Goal: Complete application form

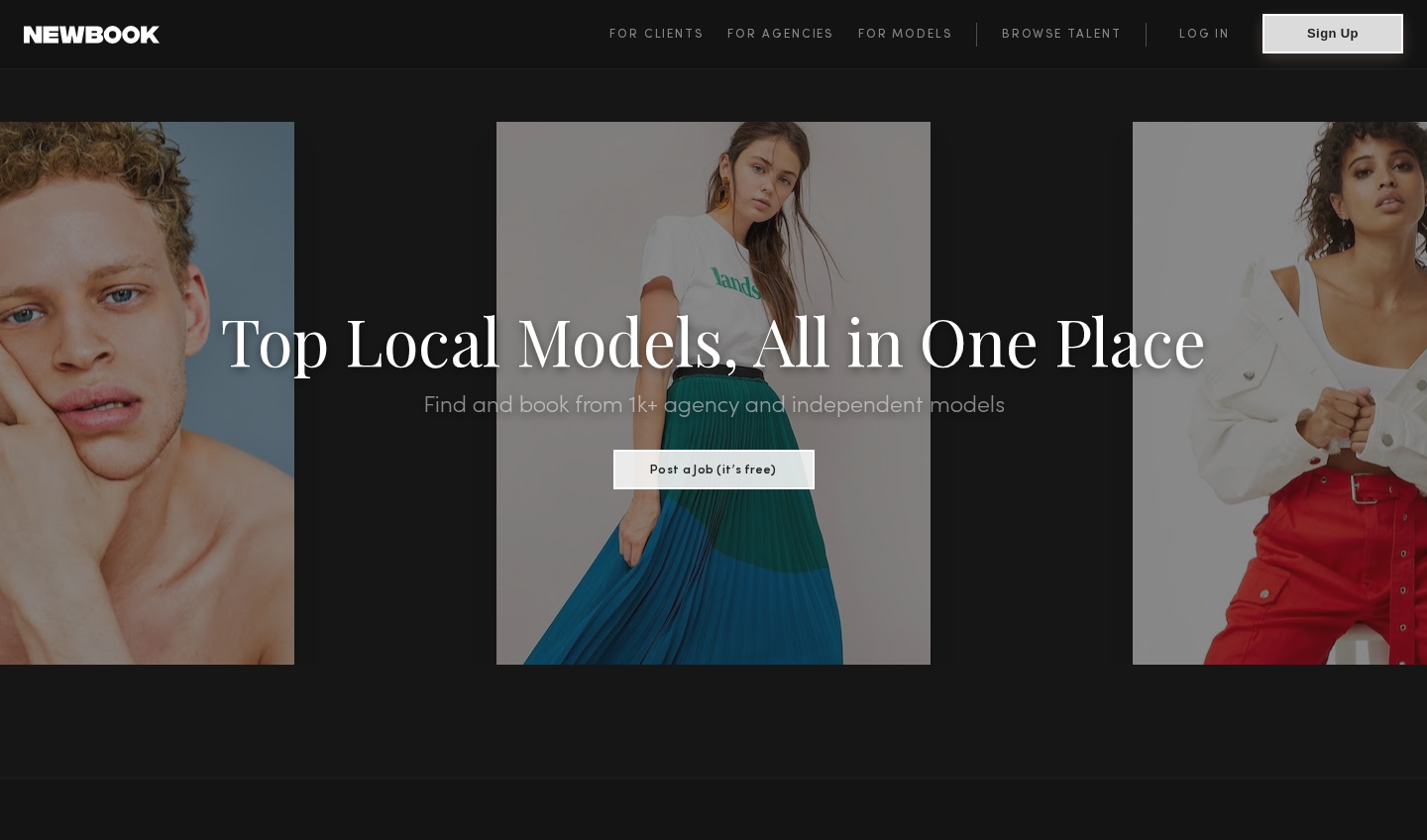
click at [950, 45] on button "Sign Up" at bounding box center [1331, 34] width 140 height 40
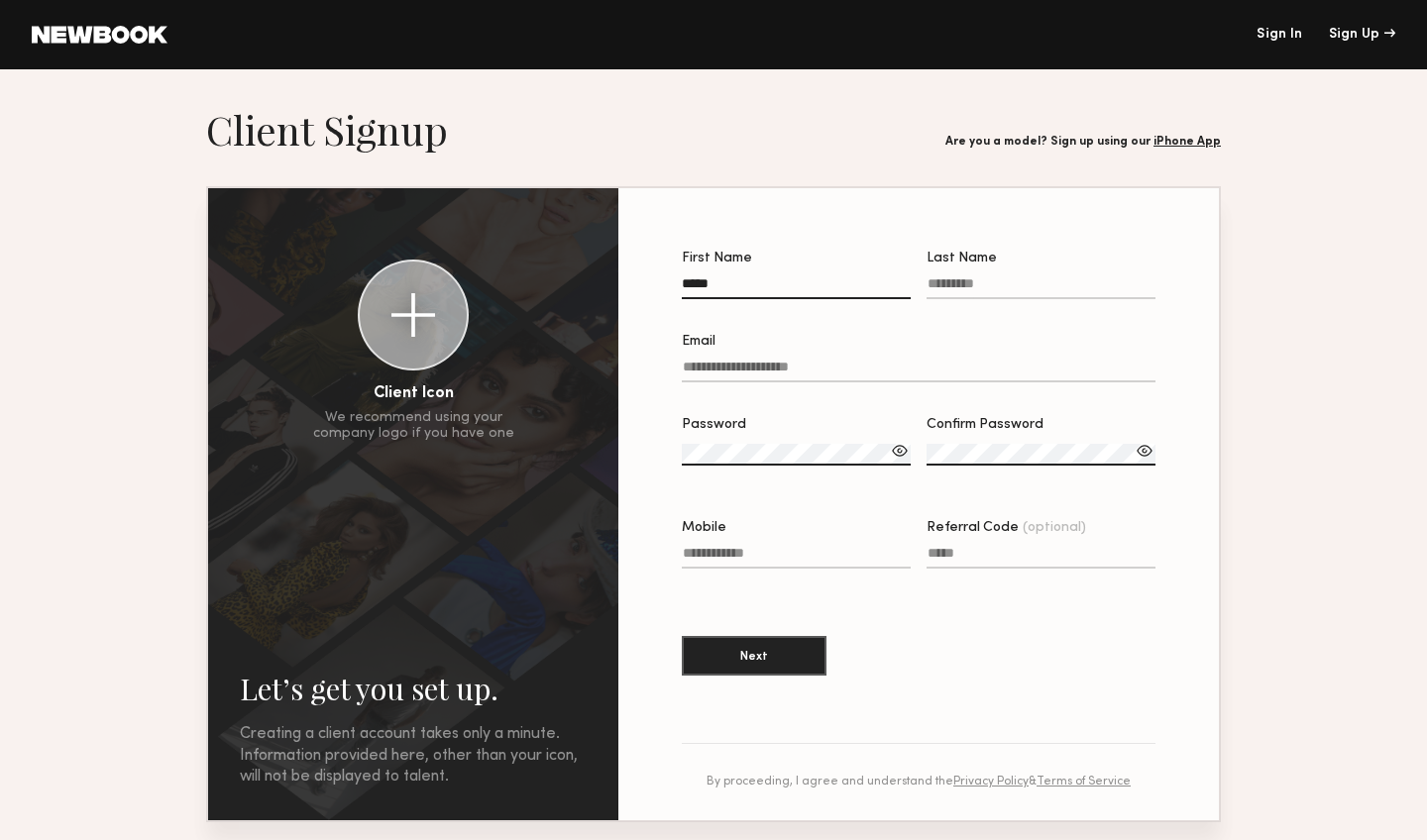
type input "*****"
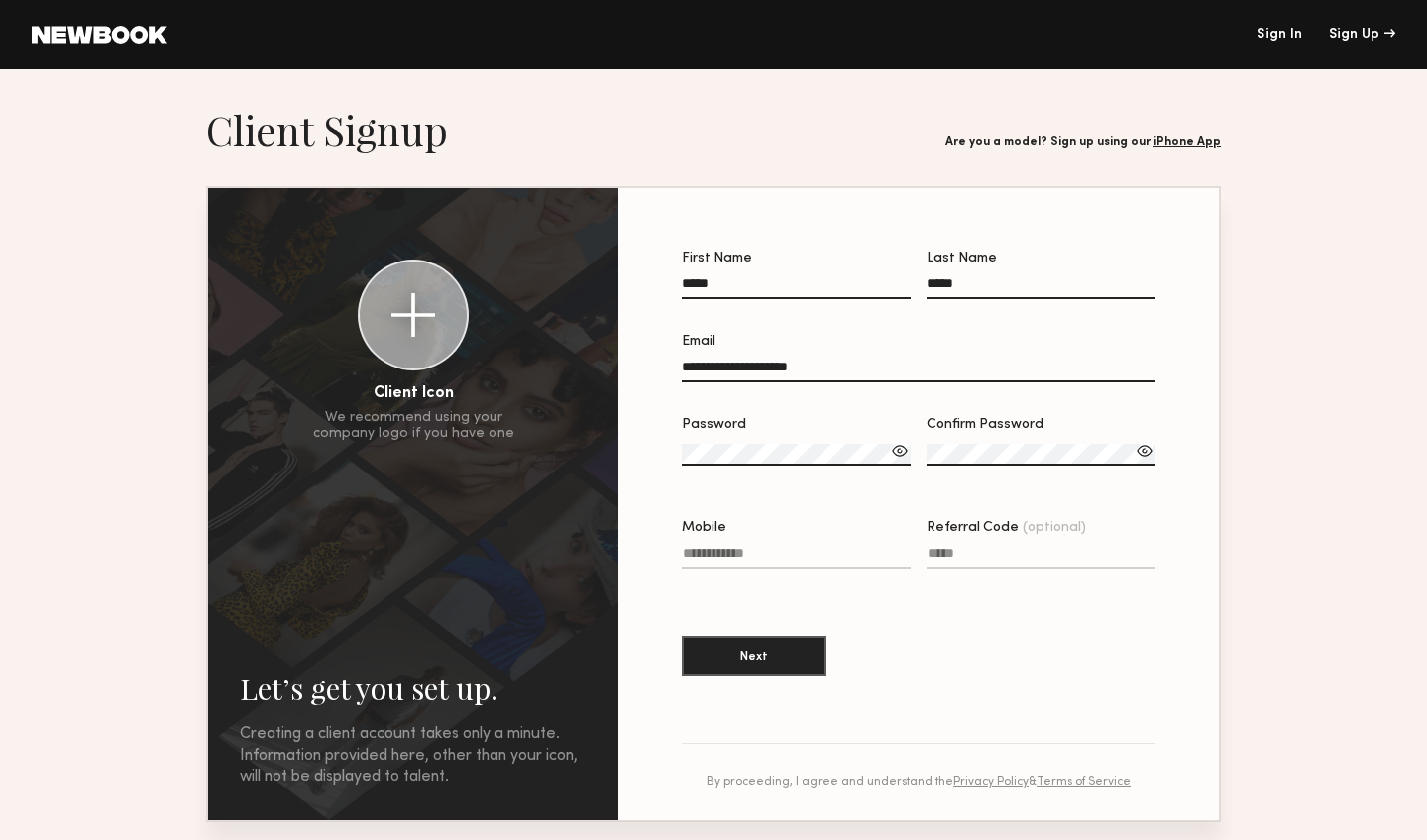
type input "**********"
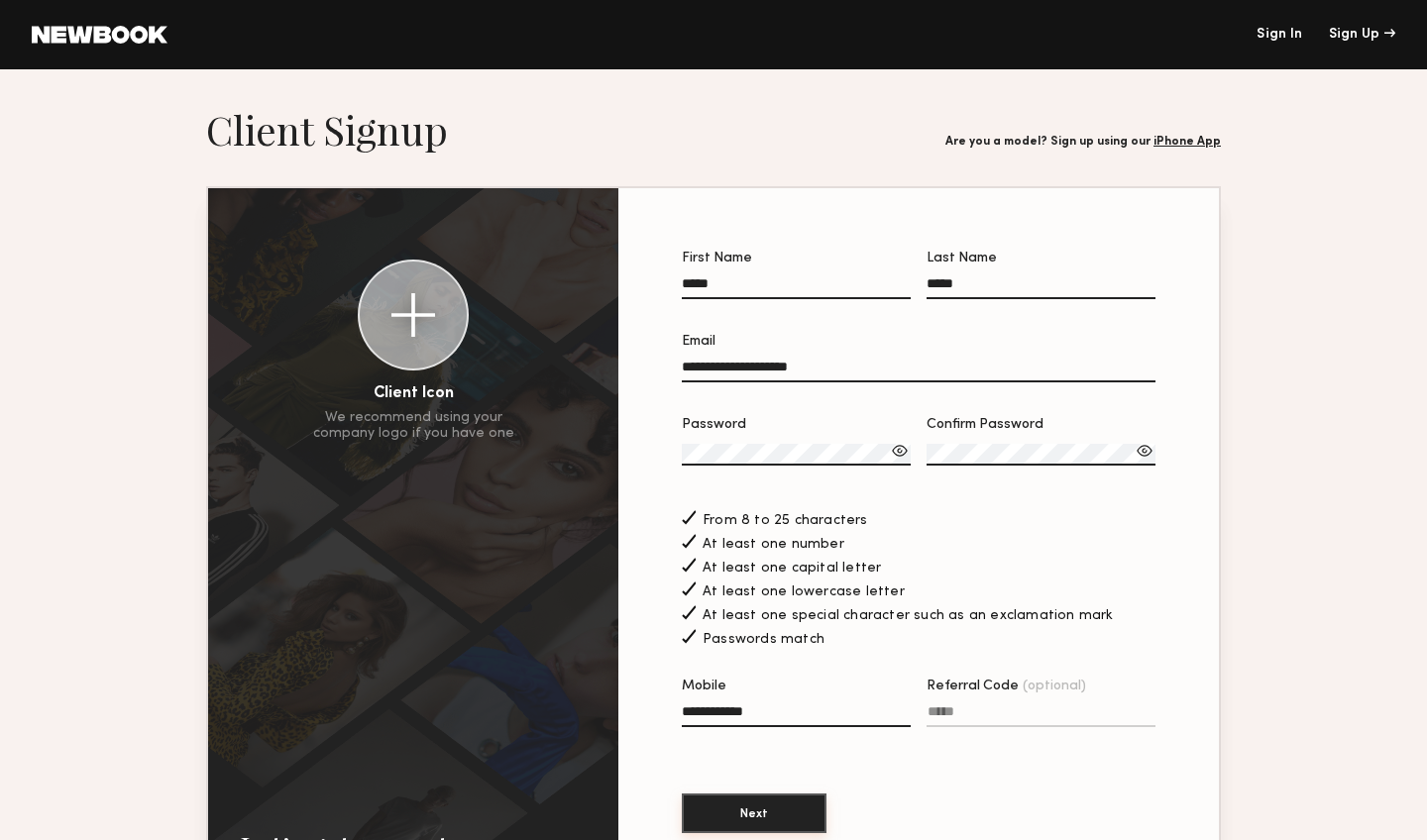
type input "**********"
click at [790, 408] on button "Next" at bounding box center [753, 813] width 144 height 40
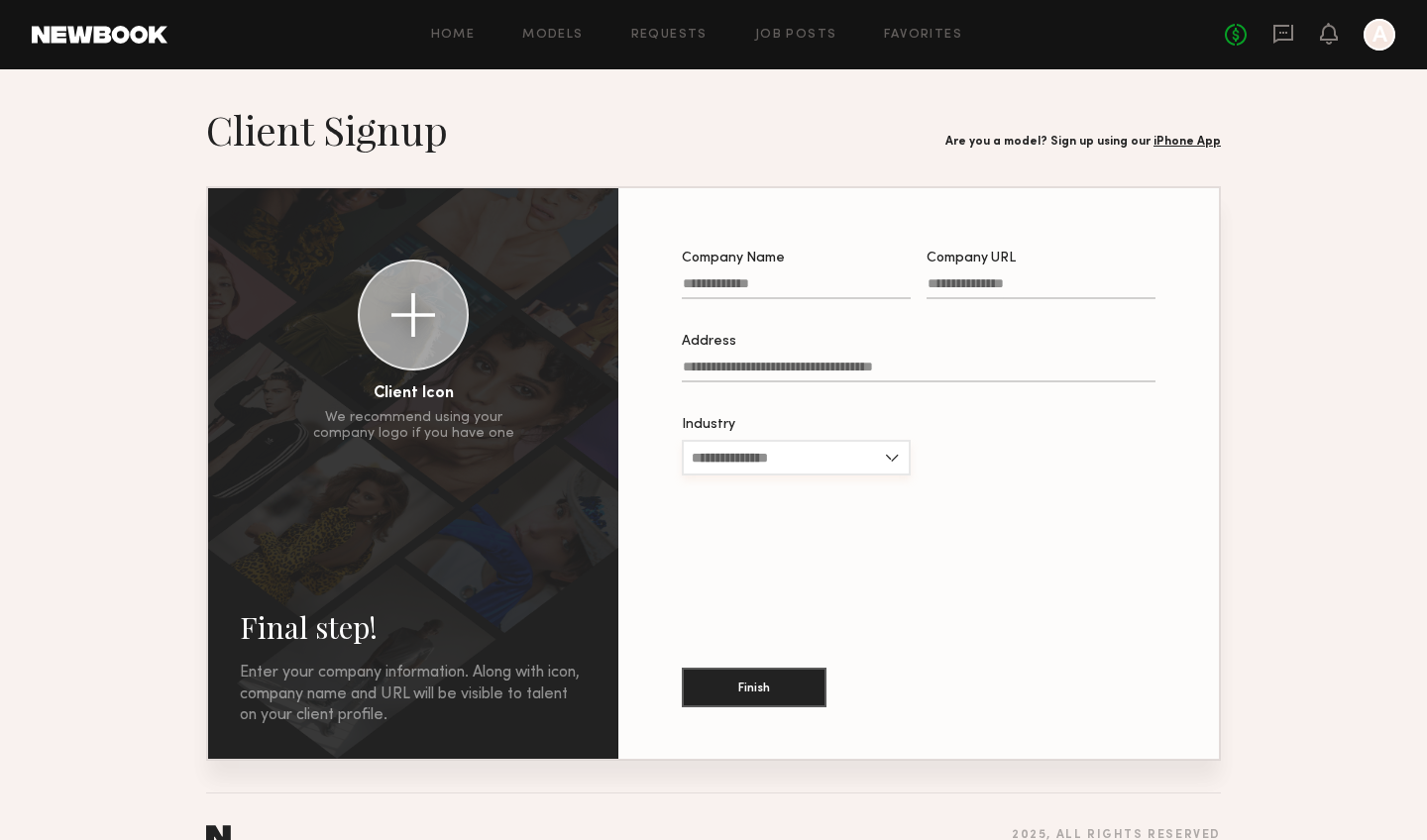
click at [831, 408] on input "Industry" at bounding box center [796, 458] width 229 height 36
click at [950, 408] on div at bounding box center [1041, 457] width 229 height 78
click at [950, 142] on link "iPhone App" at bounding box center [1187, 141] width 68 height 12
click at [134, 42] on link at bounding box center [100, 35] width 135 height 18
click at [950, 41] on div at bounding box center [1379, 35] width 32 height 32
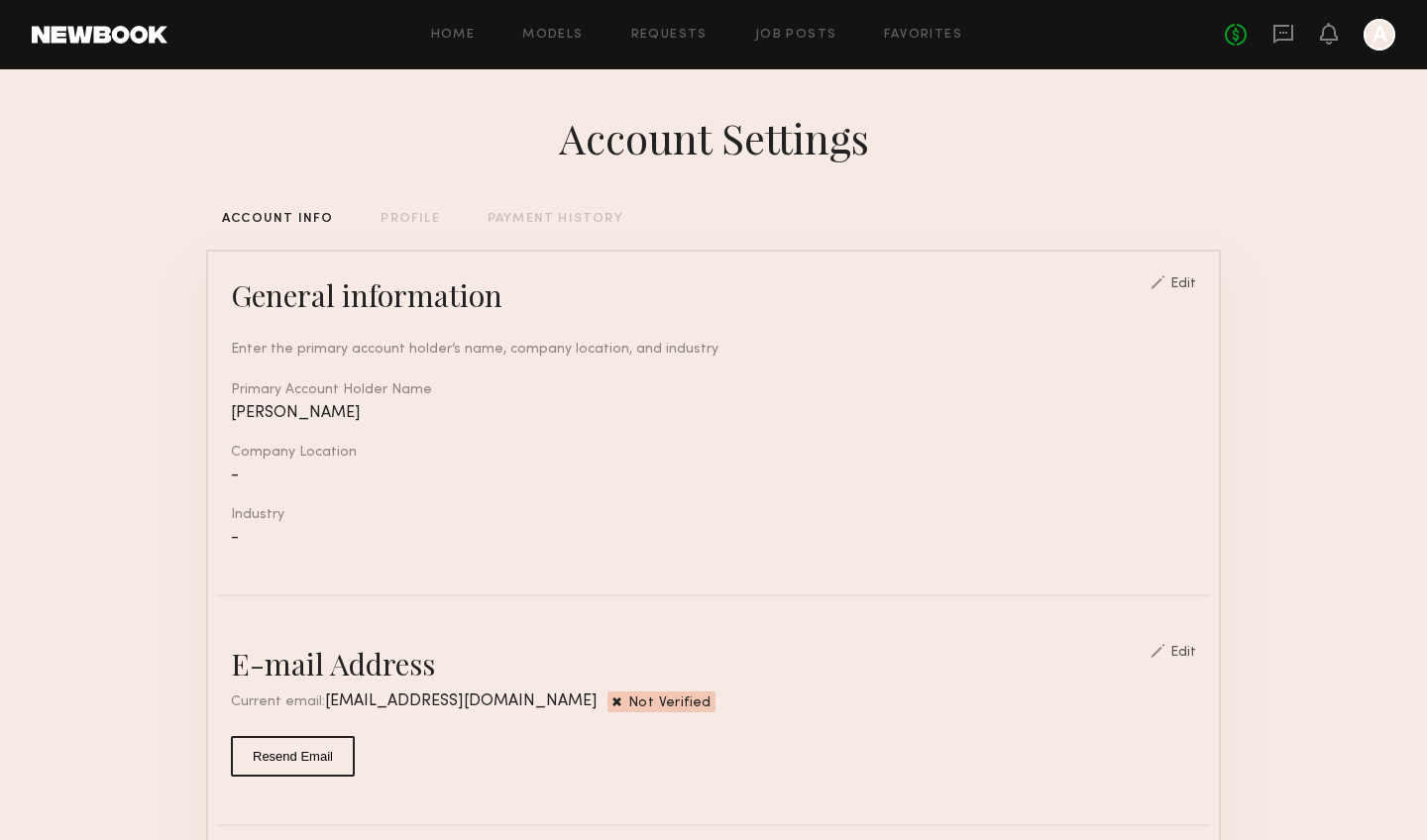
click at [412, 225] on div "PROFILE" at bounding box center [409, 219] width 59 height 13
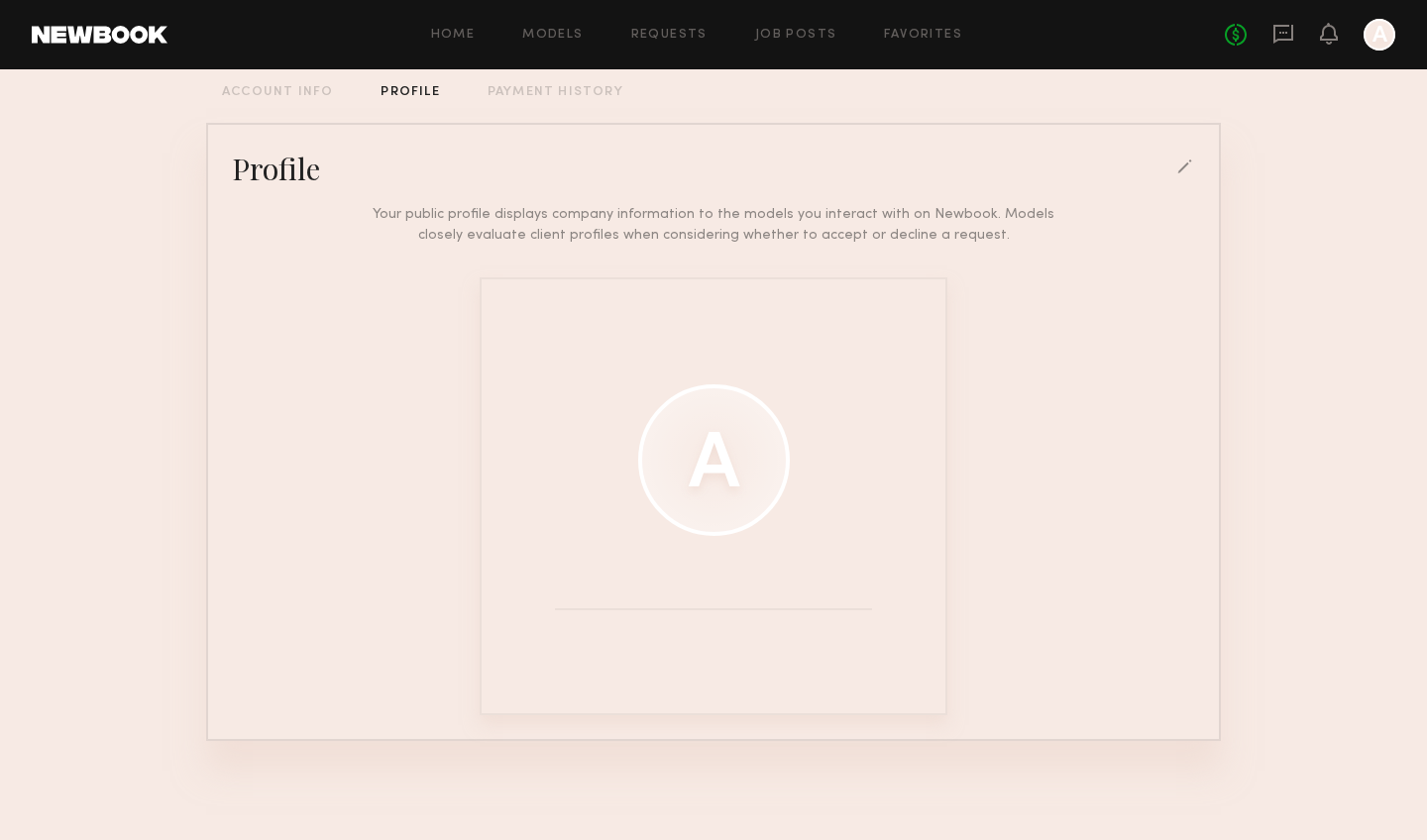
scroll to position [126, 0]
click at [683, 408] on div at bounding box center [714, 460] width 151 height 151
click at [950, 40] on div at bounding box center [1379, 35] width 32 height 32
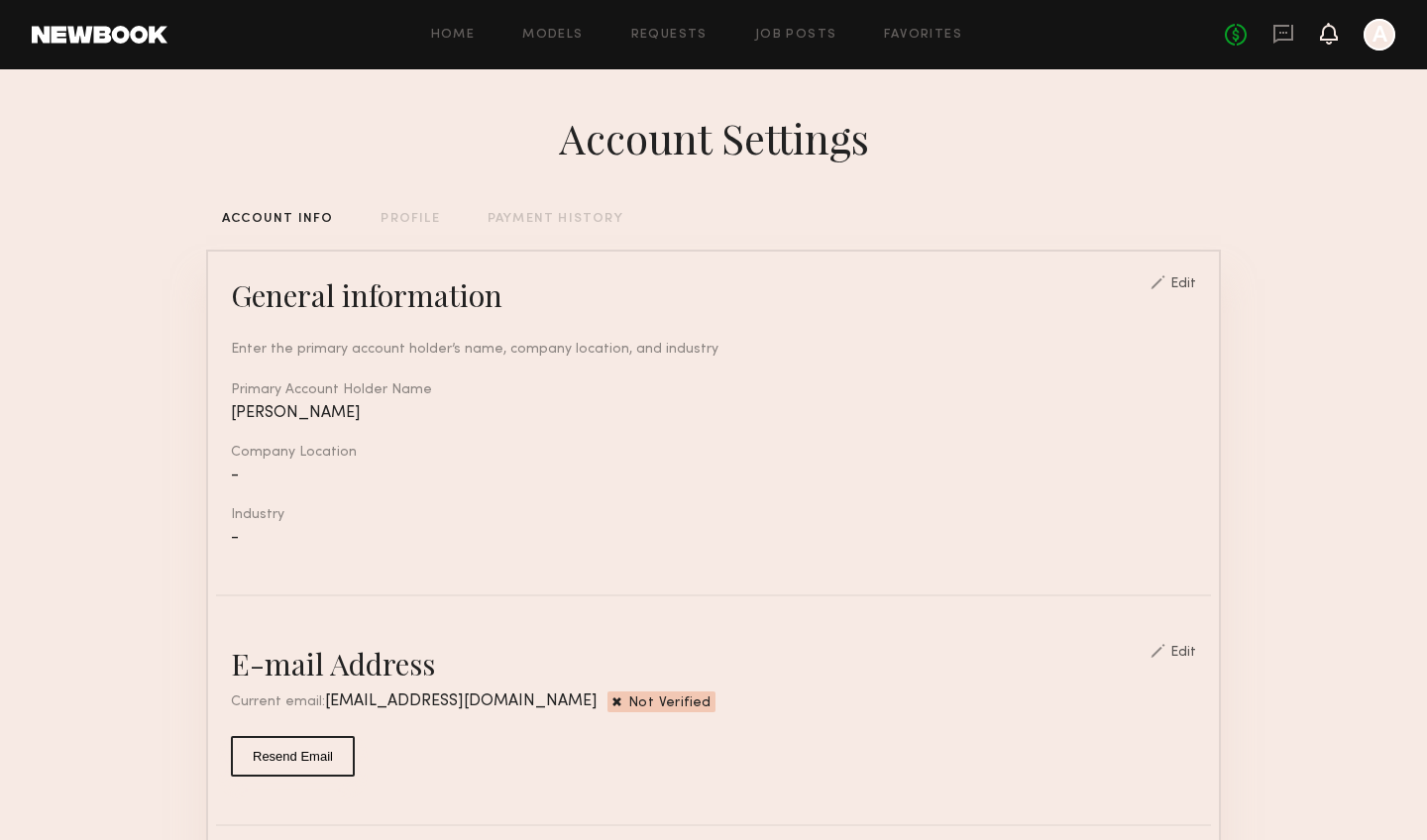
click at [950, 38] on icon at bounding box center [1328, 33] width 16 height 14
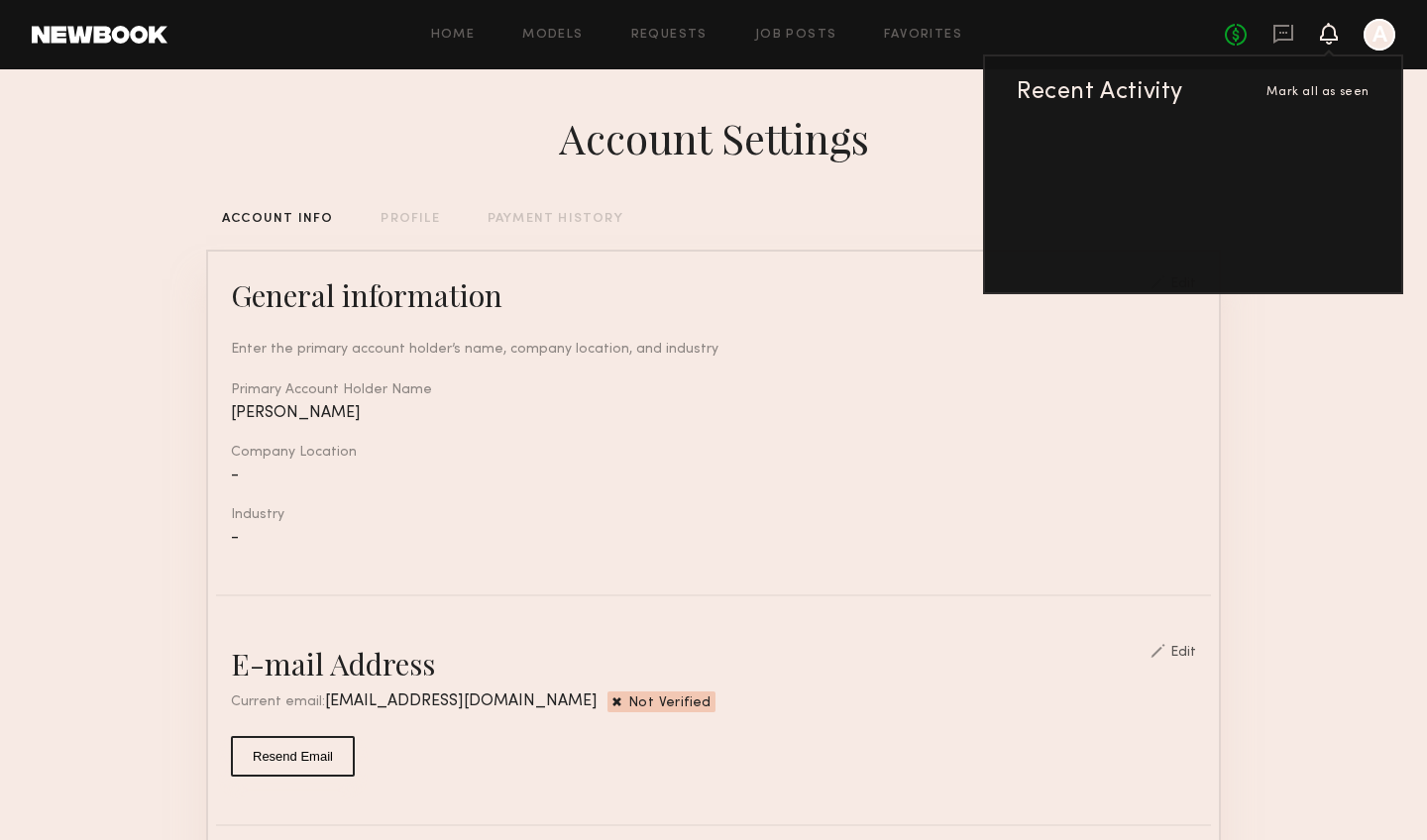
click at [481, 33] on div "Home Models Requests Job Posts Favorites Sign Out" at bounding box center [695, 35] width 1057 height 13
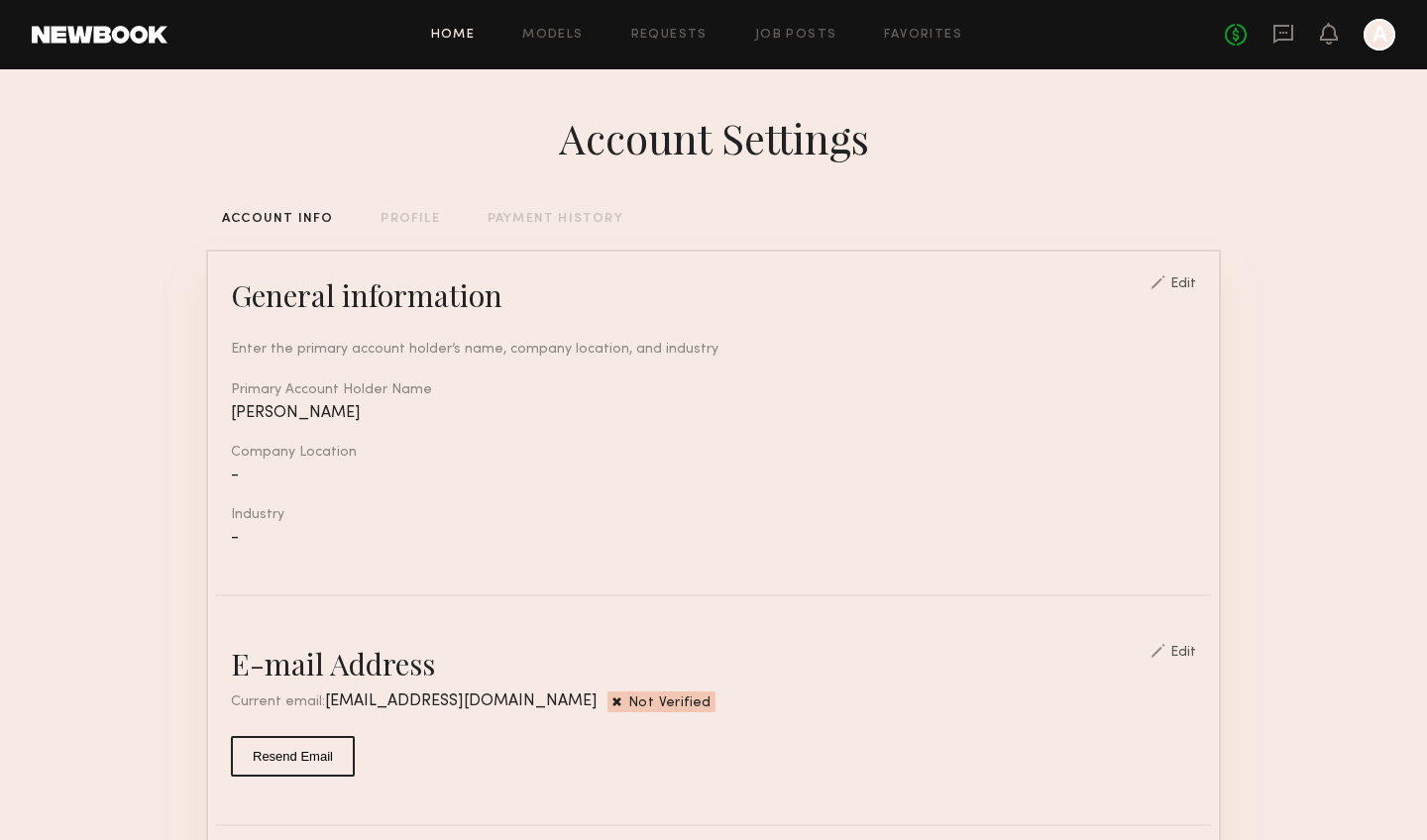
click at [464, 34] on link "Home" at bounding box center [453, 35] width 45 height 13
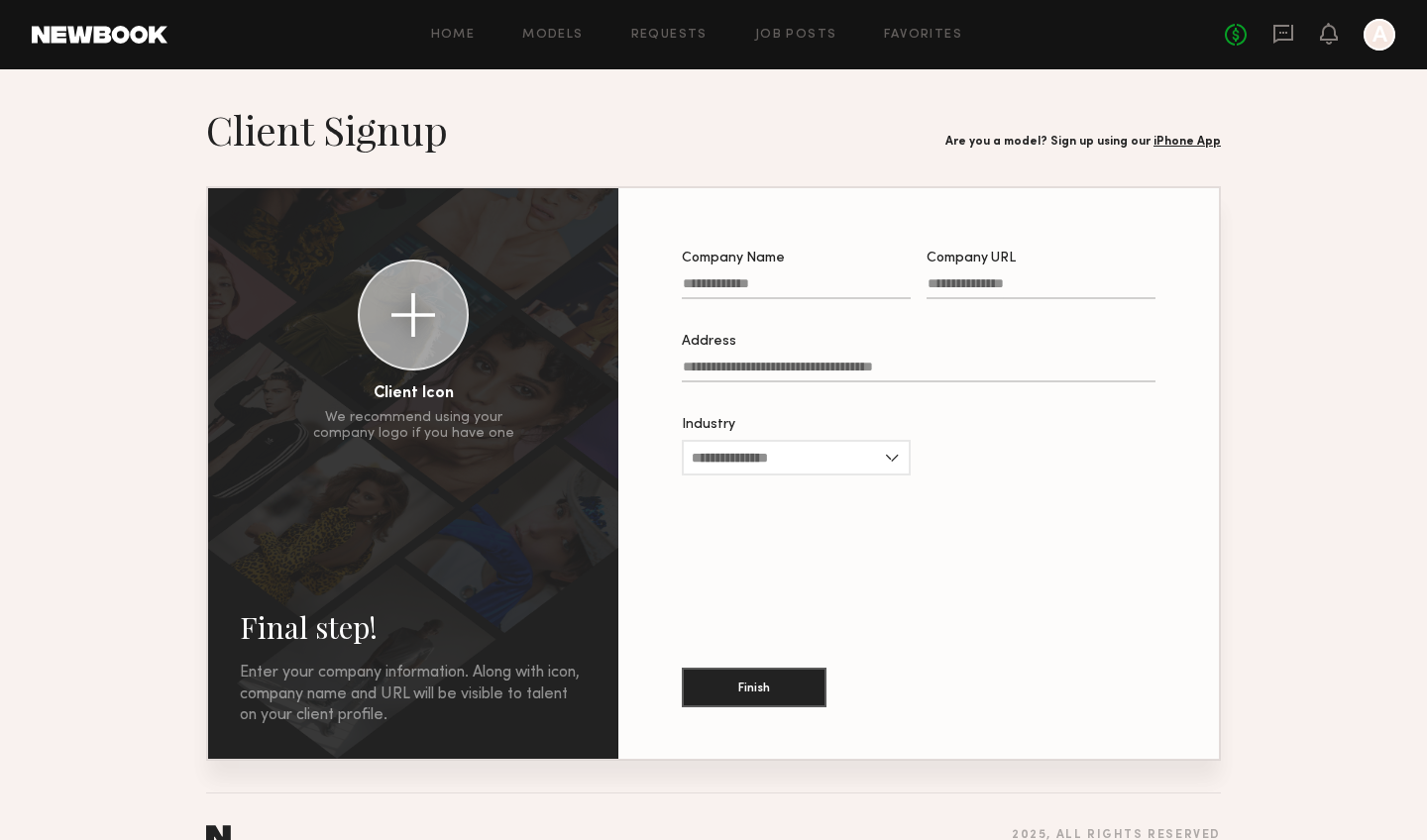
click at [950, 142] on div "Are you a model? Sign up using our iPhone App" at bounding box center [1082, 141] width 276 height 13
click at [791, 408] on div at bounding box center [796, 487] width 229 height 16
click at [793, 408] on input "Industry" at bounding box center [796, 458] width 229 height 36
click at [950, 408] on div "Finish" at bounding box center [918, 673] width 474 height 106
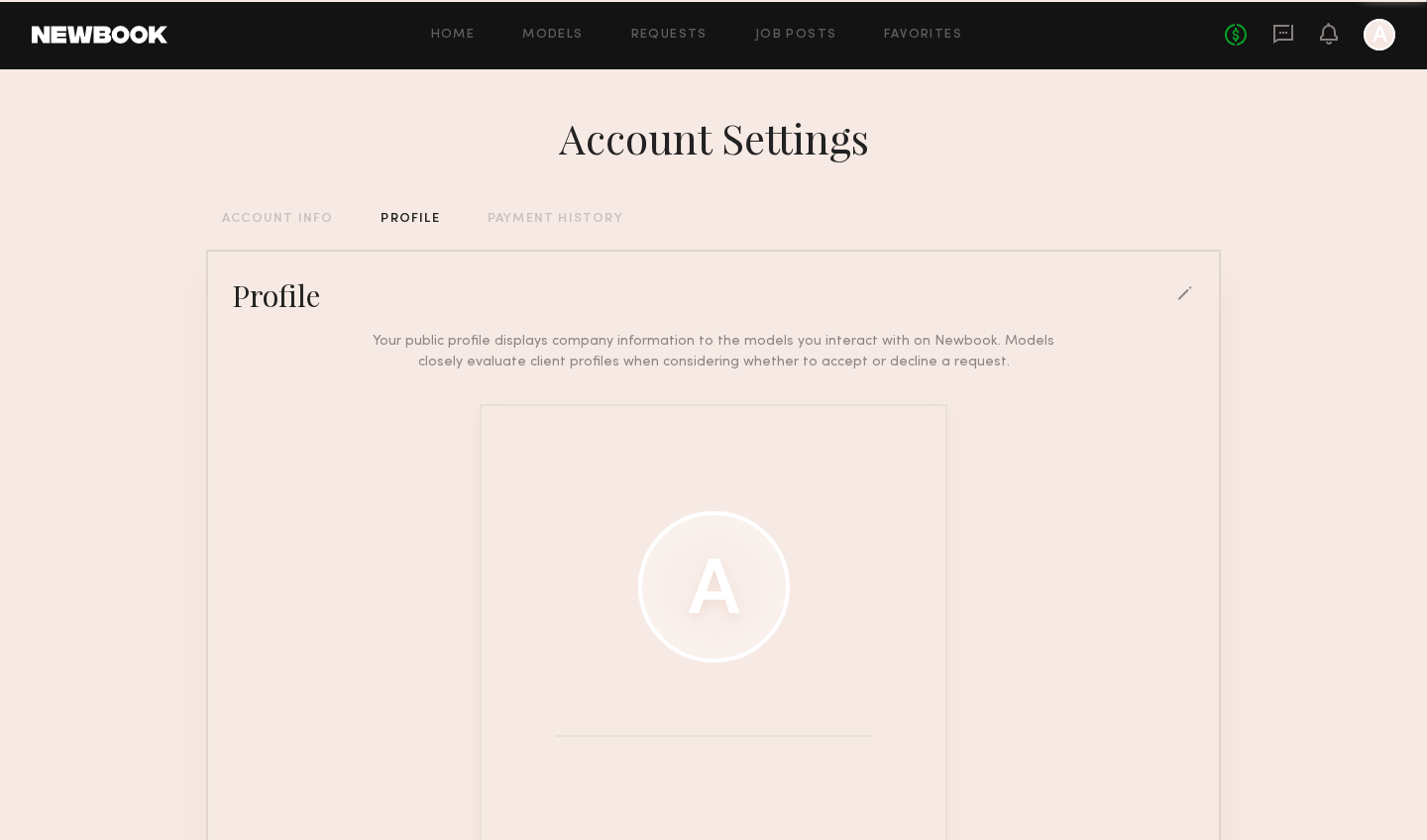
scroll to position [126, 0]
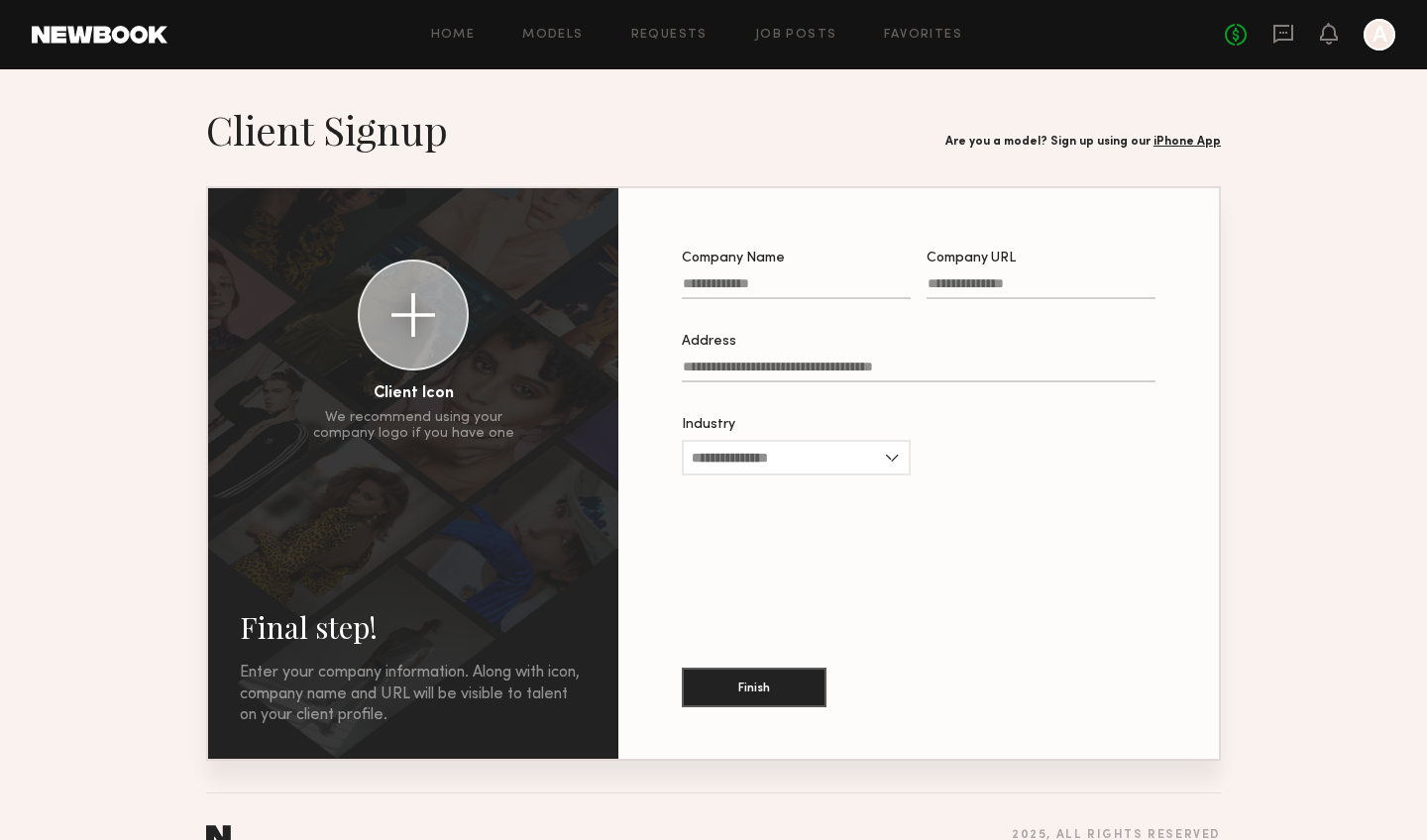
click at [1387, 36] on div at bounding box center [1379, 35] width 32 height 32
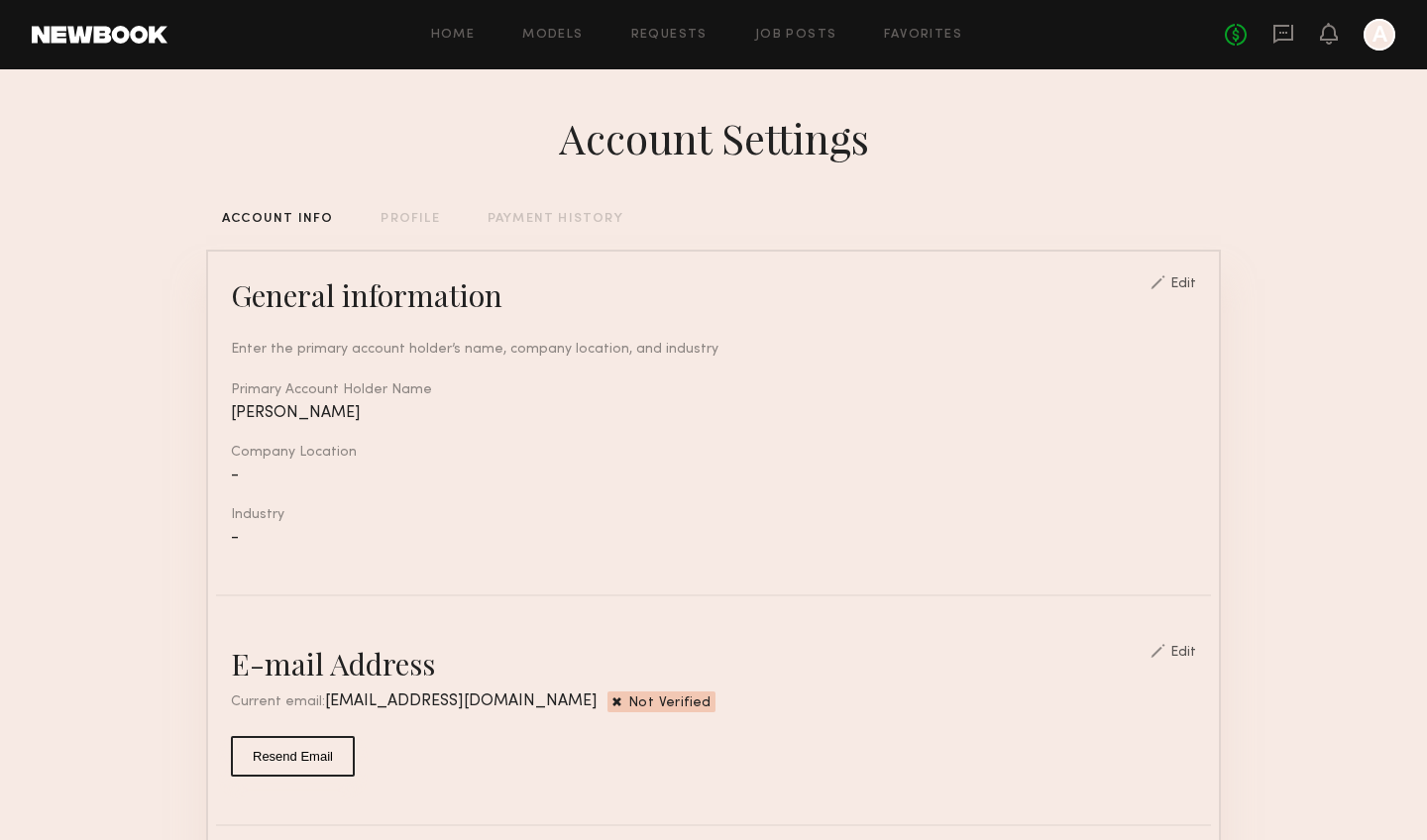
click at [1196, 283] on div "Edit" at bounding box center [1183, 285] width 26 height 14
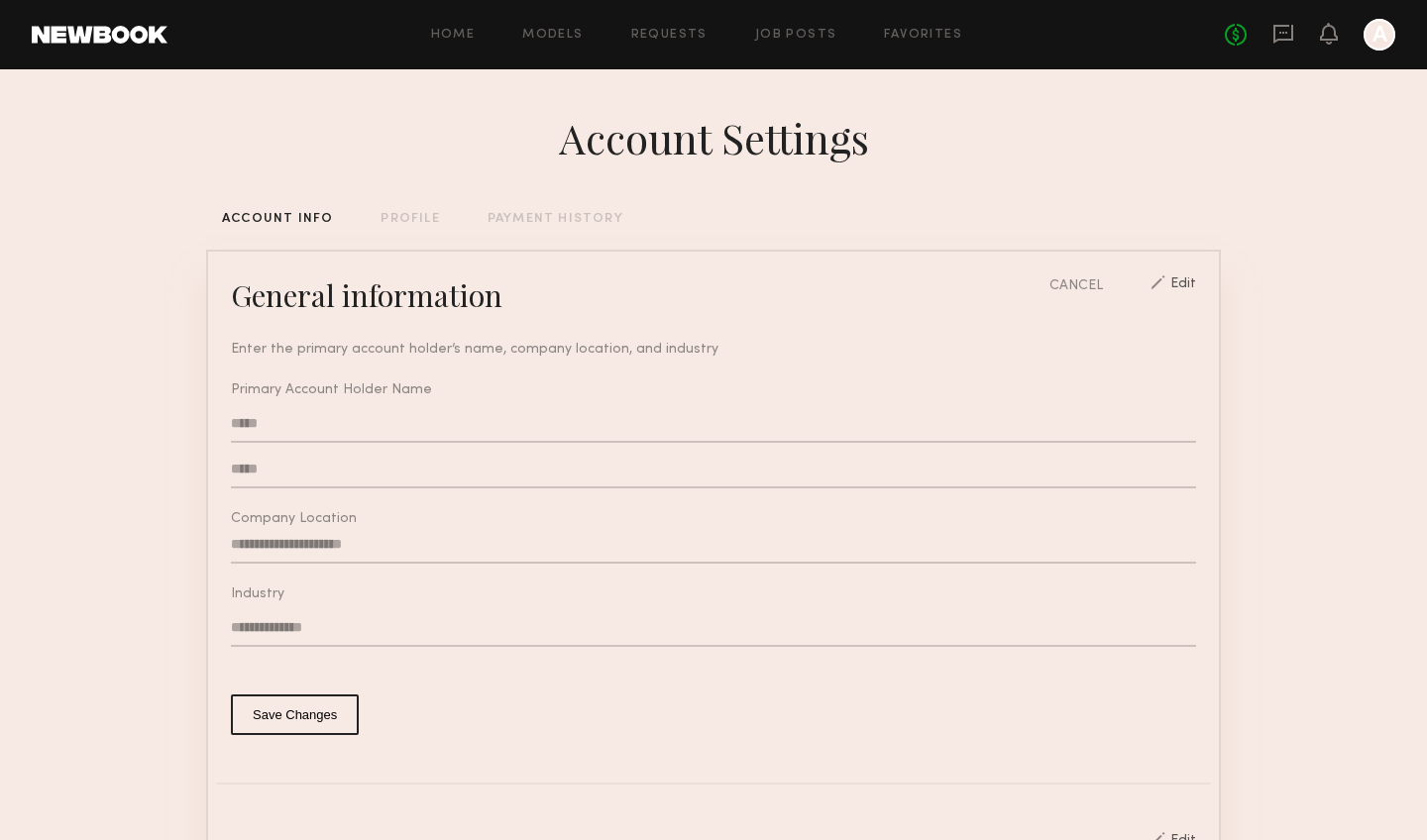
click at [653, 634] on input "text" at bounding box center [713, 628] width 965 height 38
click at [1376, 51] on header "Home Models Requests Job Posts Favorites Sign Out No fees up to $5,000 A" at bounding box center [713, 35] width 1427 height 70
